Goal: Information Seeking & Learning: Understand process/instructions

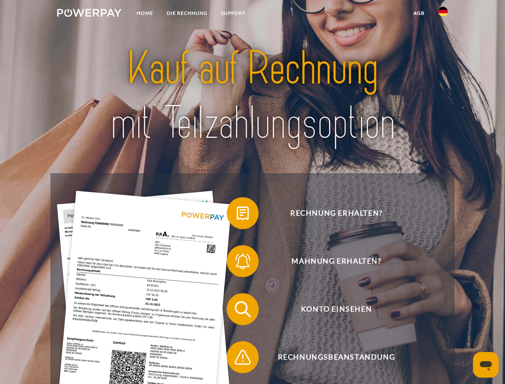
click at [89, 14] on img at bounding box center [89, 13] width 64 height 8
click at [443, 14] on img at bounding box center [444, 12] width 10 height 10
click at [419, 13] on link "agb" at bounding box center [419, 13] width 25 height 14
click at [237, 215] on span at bounding box center [231, 213] width 40 height 40
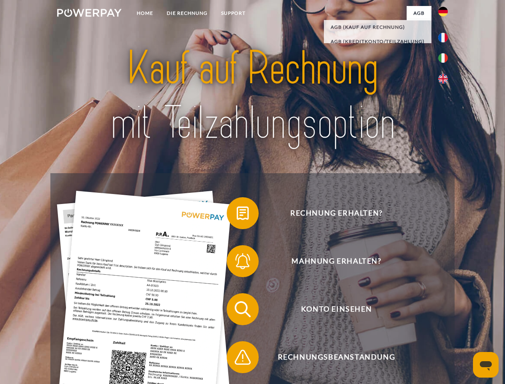
click at [237, 263] on span at bounding box center [231, 261] width 40 height 40
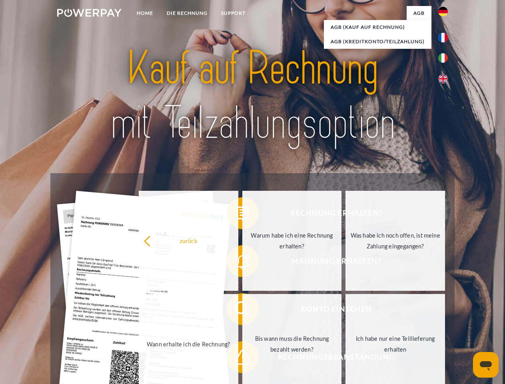
click at [243, 311] on link "Bis wann muss die Rechnung bezahlt werden?" at bounding box center [293, 344] width 100 height 100
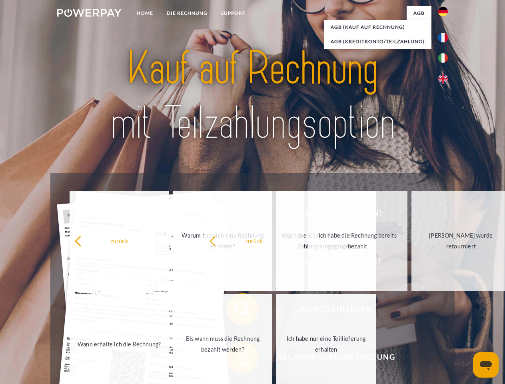
click at [237, 359] on span at bounding box center [231, 357] width 40 height 40
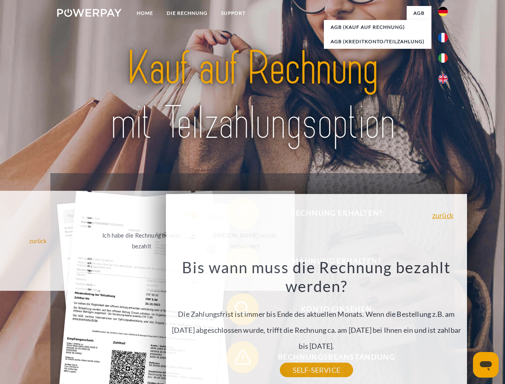
click at [486, 365] on icon "Messaging-Fenster öffnen" at bounding box center [486, 366] width 12 height 10
